Goal: Find contact information: Find contact information

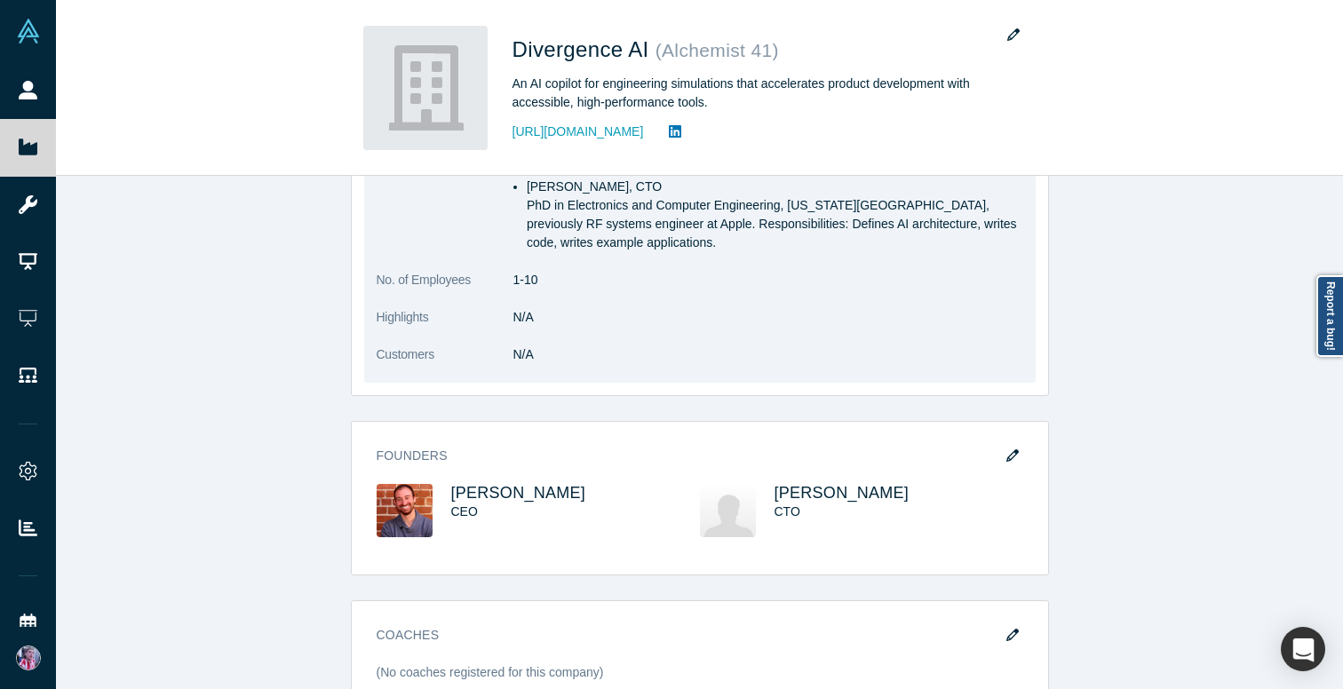
scroll to position [593, 0]
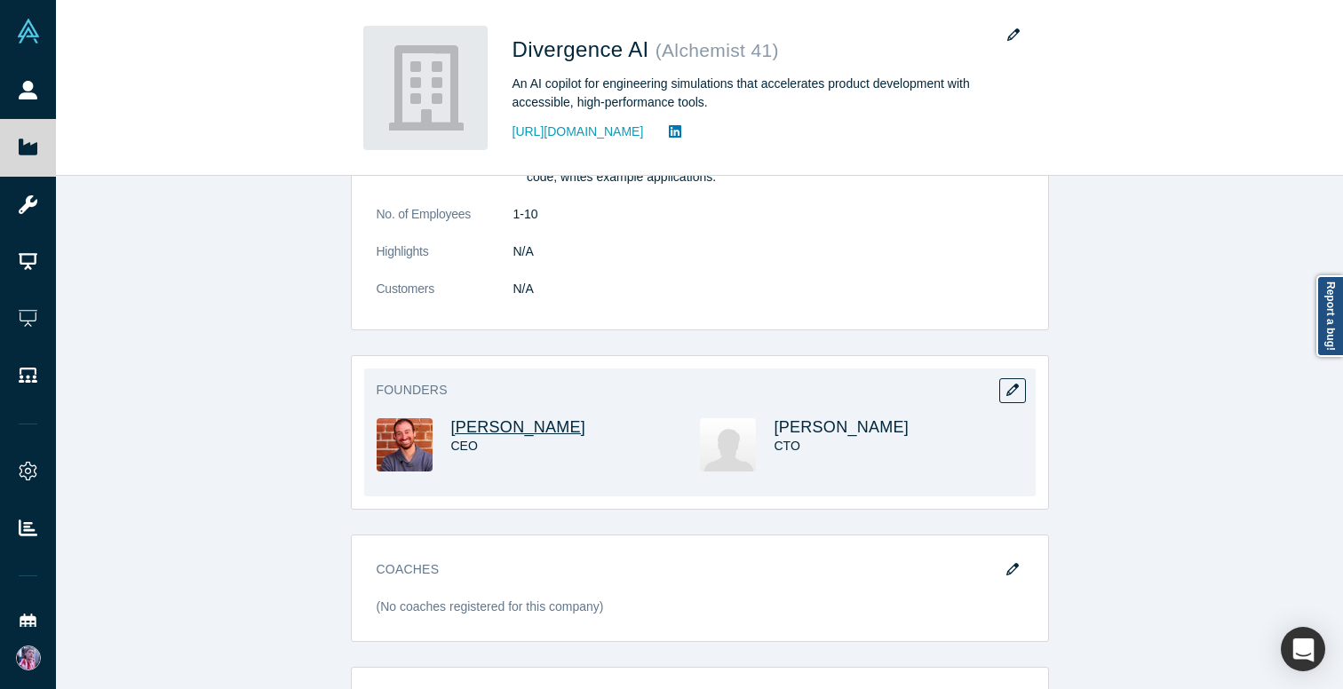
click at [486, 418] on span "[PERSON_NAME]" at bounding box center [518, 427] width 135 height 18
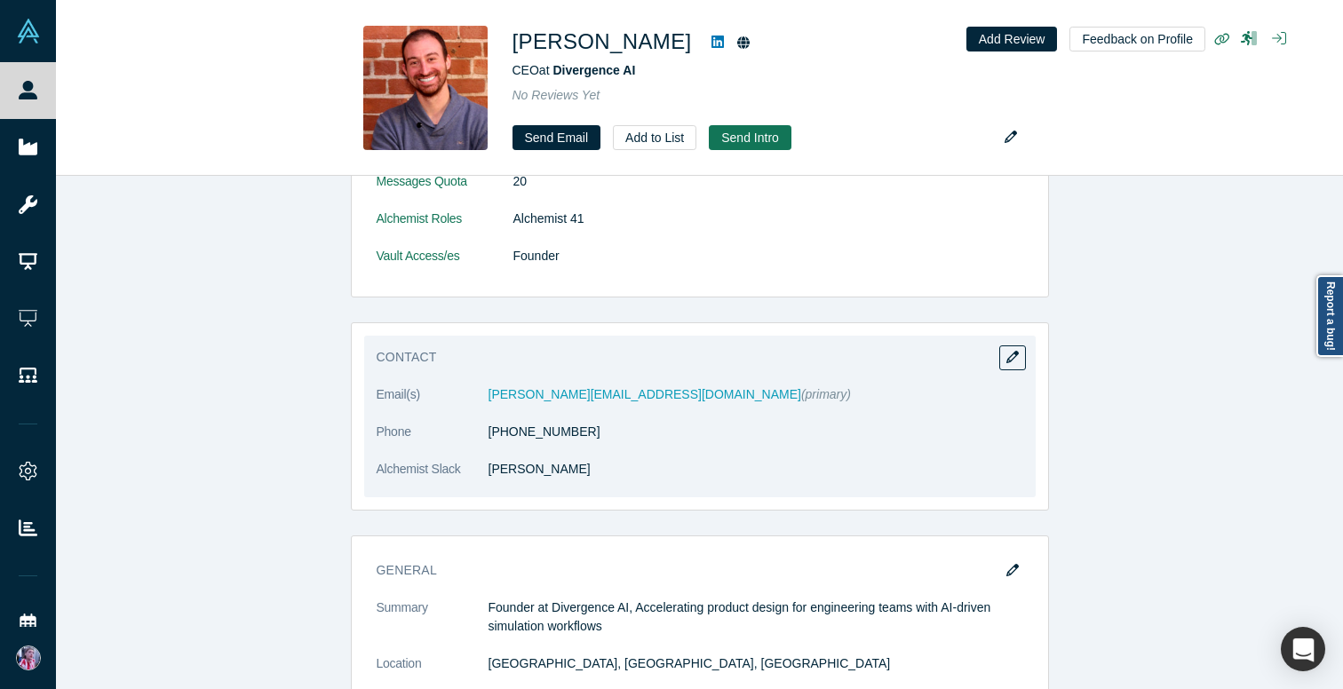
scroll to position [881, 0]
drag, startPoint x: 469, startPoint y: 395, endPoint x: 635, endPoint y: 401, distance: 166.2
click at [635, 401] on dl "Email(s) gustavo@divergenceai.xyz (primary) Phone (530) 220-0501 Alchemist Slac…" at bounding box center [700, 442] width 647 height 112
copy dl "gustavo@divergenceai.xyz"
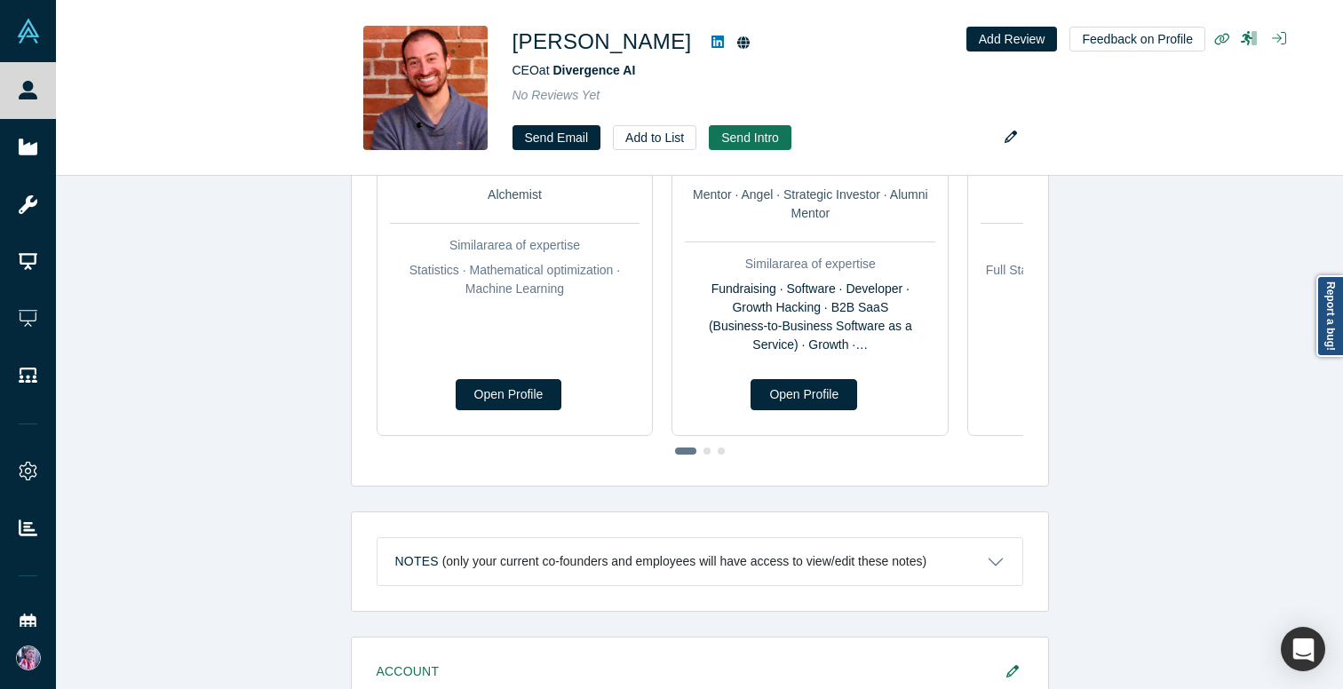
scroll to position [0, 0]
